Goal: Task Accomplishment & Management: Manage account settings

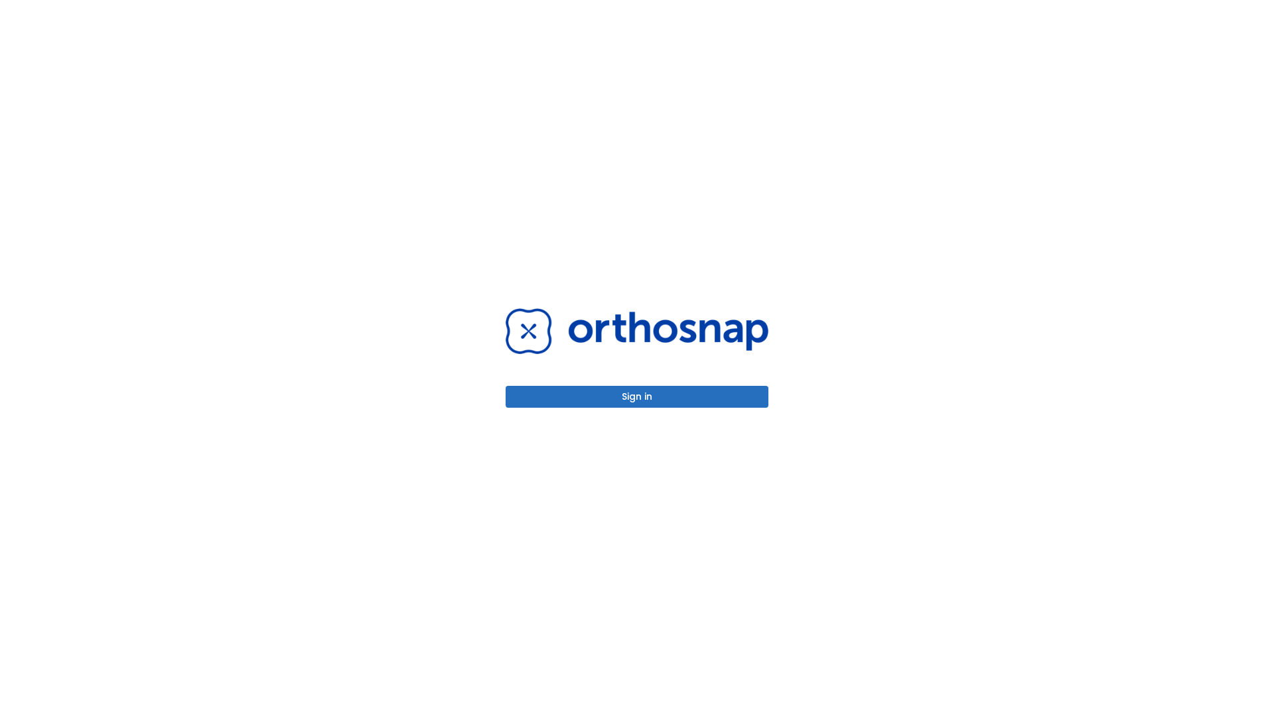
click at [637, 397] on button "Sign in" at bounding box center [636, 397] width 263 height 22
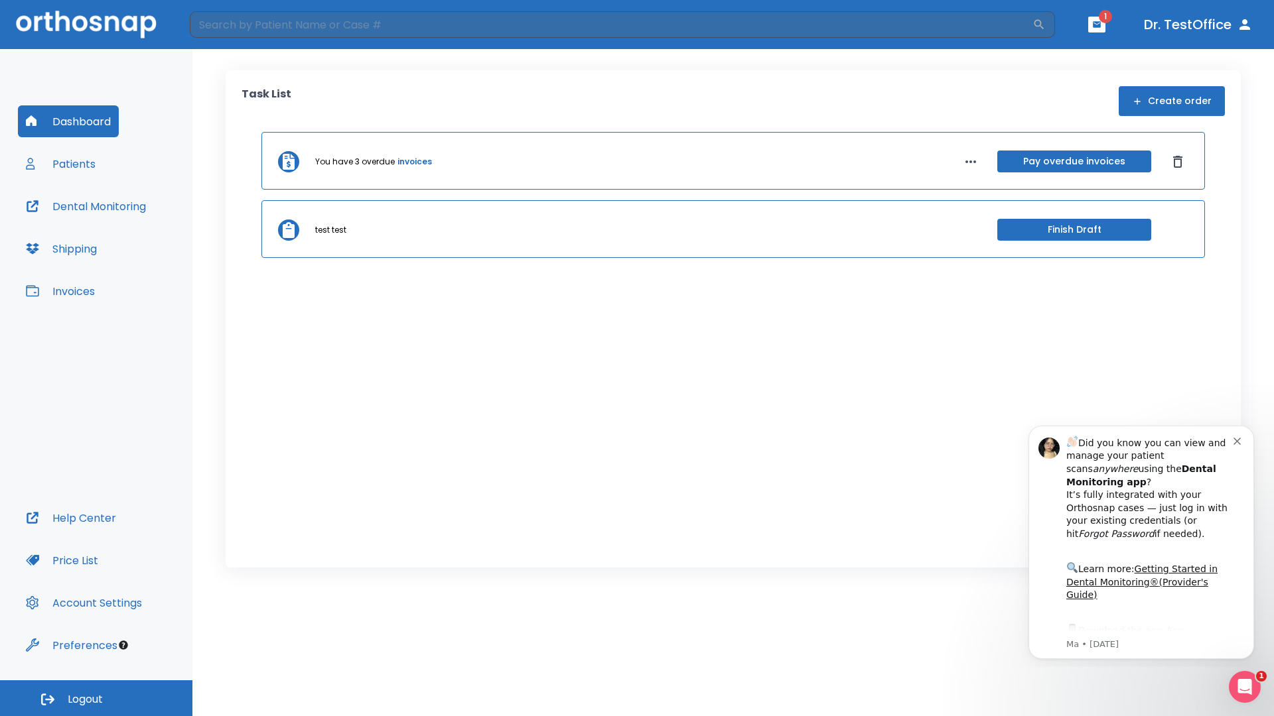
click at [96, 699] on span "Logout" at bounding box center [85, 700] width 35 height 15
